Goal: Transaction & Acquisition: Purchase product/service

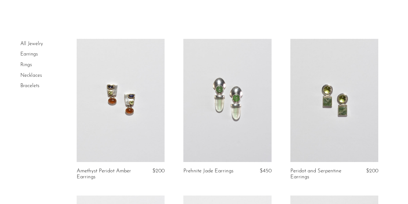
scroll to position [22, 0]
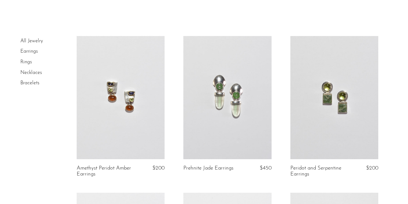
click at [136, 98] on link at bounding box center [121, 97] width 88 height 123
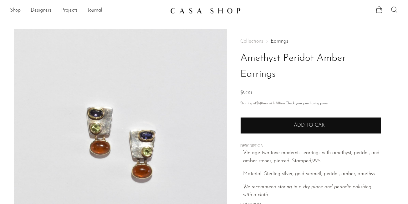
click at [275, 128] on button "Add to cart" at bounding box center [310, 125] width 141 height 16
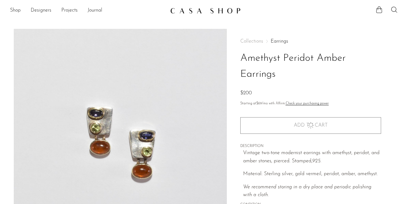
click at [180, 10] on img at bounding box center [205, 11] width 70 height 6
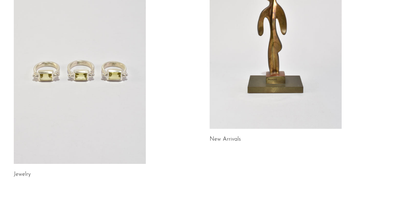
scroll to position [102, 0]
click at [229, 139] on link "New Arrivals" at bounding box center [224, 140] width 31 height 6
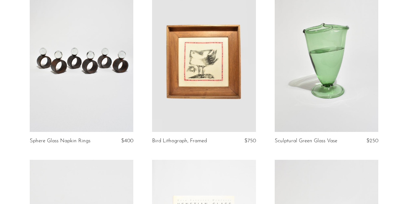
scroll to position [69, 0]
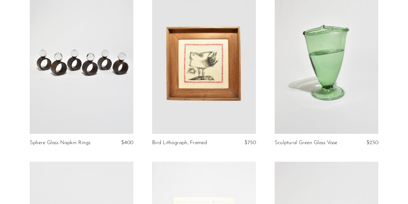
click at [330, 70] on link at bounding box center [326, 61] width 103 height 145
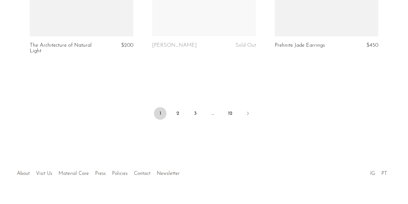
scroll to position [2106, 0]
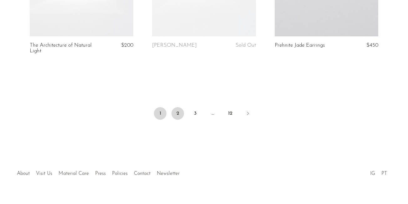
click at [174, 107] on link "2" at bounding box center [177, 113] width 13 height 13
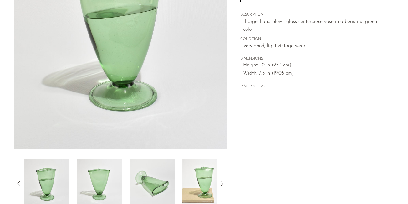
scroll to position [204, 0]
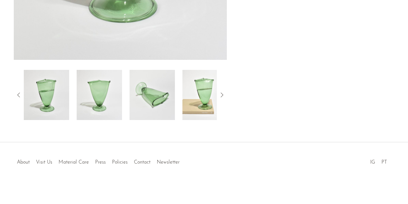
click at [198, 98] on img at bounding box center [204, 95] width 45 height 50
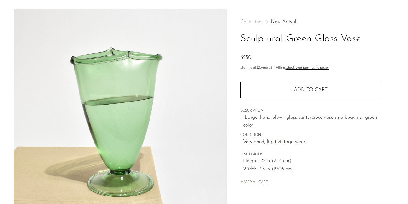
scroll to position [14, 0]
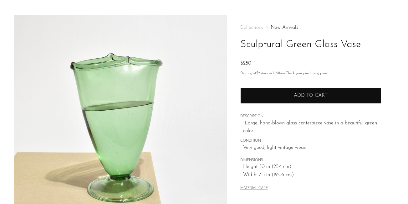
click at [273, 96] on button "Add to cart" at bounding box center [310, 95] width 141 height 16
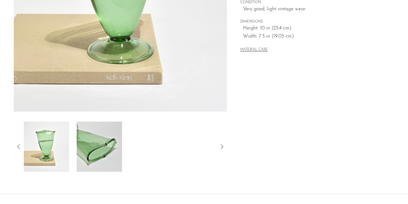
scroll to position [204, 0]
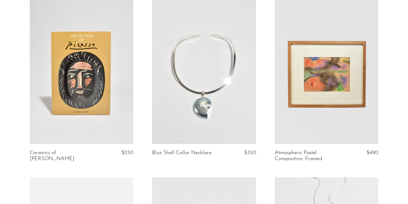
scroll to position [235, 0]
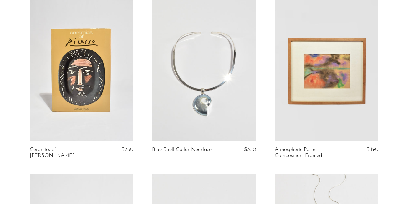
click at [106, 73] on link at bounding box center [81, 68] width 103 height 145
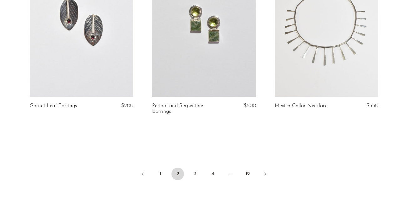
scroll to position [2031, 0]
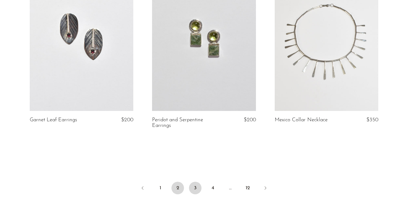
click at [195, 181] on link "3" at bounding box center [195, 187] width 13 height 13
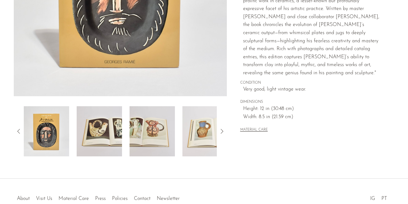
scroll to position [172, 0]
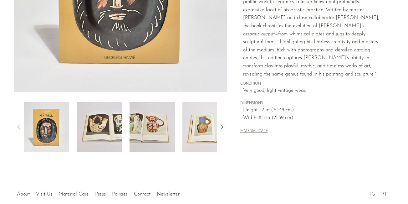
click at [162, 119] on img at bounding box center [151, 127] width 45 height 50
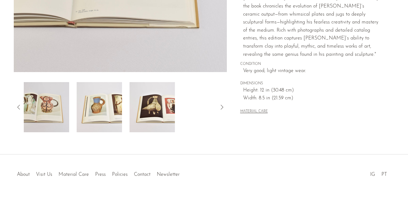
scroll to position [203, 0]
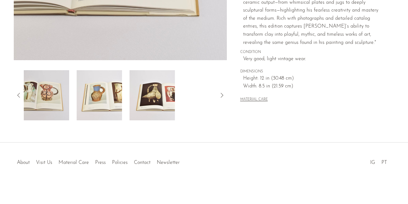
click at [219, 95] on icon at bounding box center [222, 95] width 8 height 8
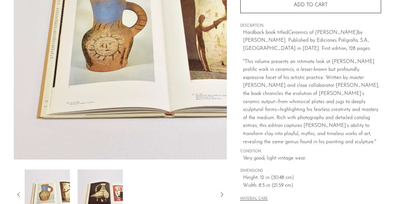
scroll to position [89, 0]
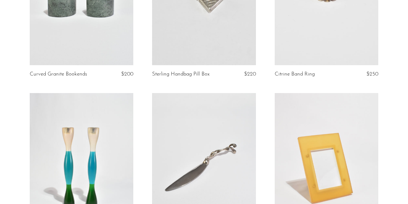
scroll to position [117, 0]
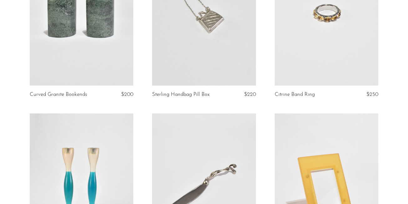
click at [196, 74] on link at bounding box center [203, 13] width 103 height 145
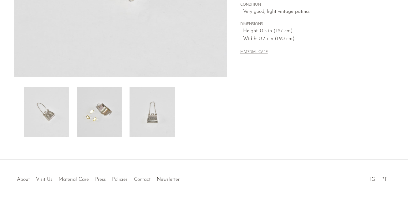
scroll to position [188, 0]
click at [108, 122] on img at bounding box center [99, 111] width 45 height 50
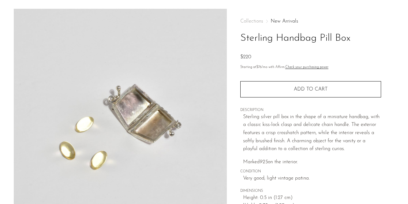
scroll to position [0, 0]
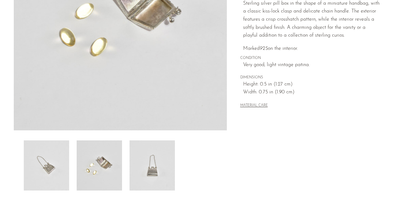
click at [152, 160] on img at bounding box center [151, 165] width 45 height 50
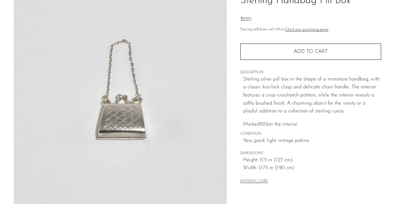
scroll to position [3, 0]
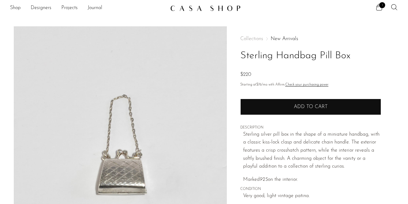
click at [267, 110] on button "Add to cart" at bounding box center [310, 106] width 141 height 16
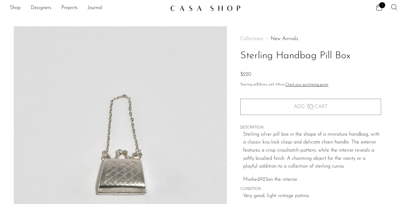
click at [395, 8] on icon at bounding box center [394, 7] width 6 height 6
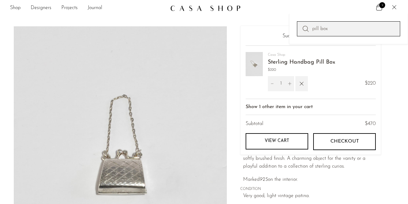
type input "pill box"
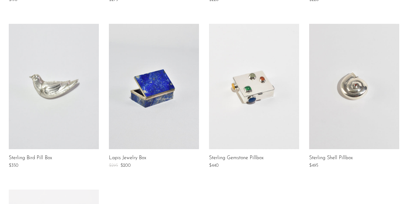
scroll to position [257, 0]
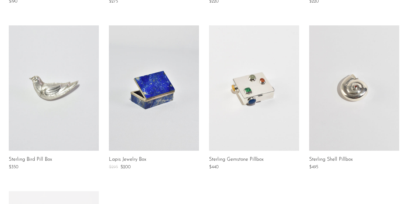
click at [238, 89] on link at bounding box center [254, 87] width 90 height 125
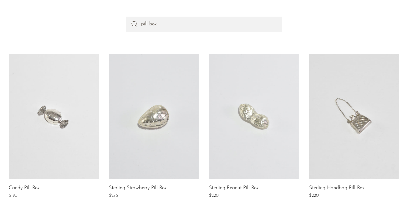
scroll to position [0, 0]
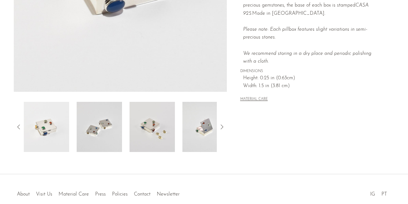
scroll to position [174, 0]
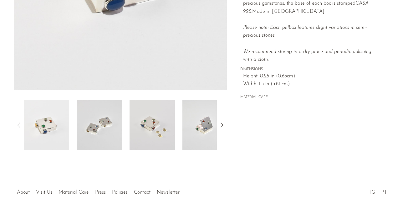
click at [152, 129] on img at bounding box center [151, 125] width 45 height 50
click at [99, 134] on img at bounding box center [99, 125] width 45 height 50
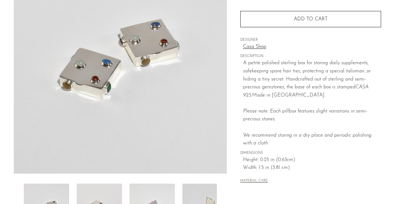
scroll to position [94, 0]
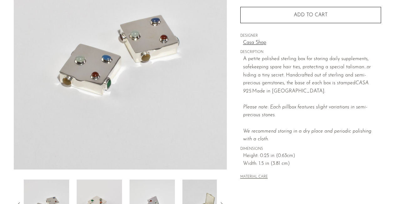
click at [152, 186] on img at bounding box center [151, 204] width 45 height 50
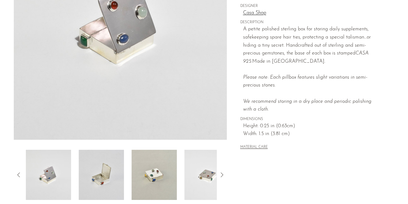
scroll to position [125, 0]
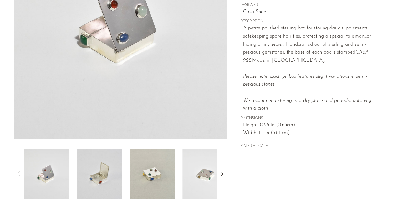
click at [165, 176] on img at bounding box center [151, 174] width 45 height 50
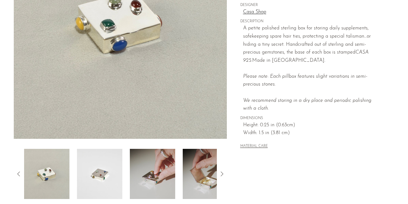
click at [165, 177] on img at bounding box center [152, 174] width 45 height 50
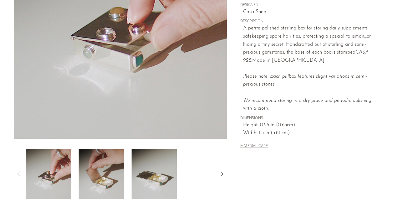
click at [114, 172] on img at bounding box center [100, 174] width 45 height 50
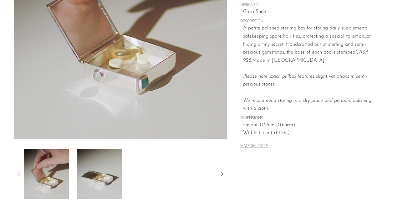
click at [105, 173] on img at bounding box center [99, 174] width 45 height 50
